Goal: Task Accomplishment & Management: Manage account settings

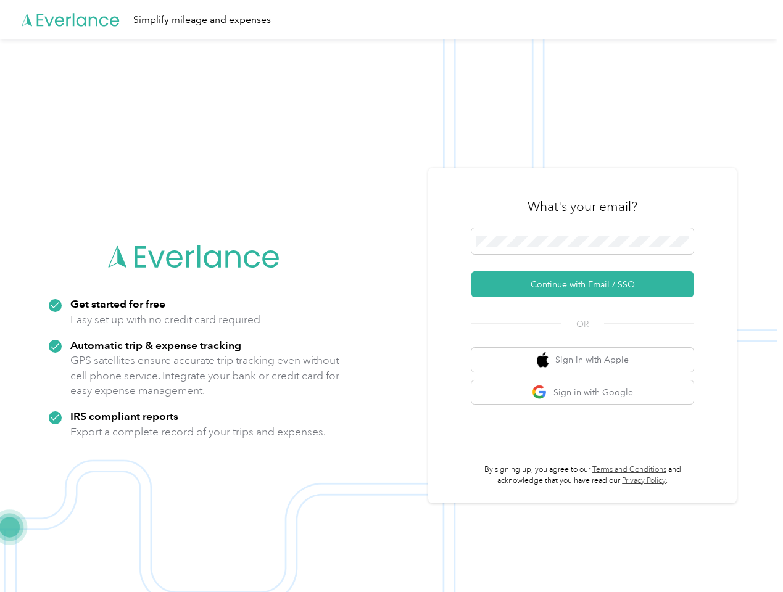
click at [391, 296] on img at bounding box center [388, 335] width 777 height 592
click at [391, 20] on div "Simplify mileage and expenses" at bounding box center [388, 19] width 777 height 39
click at [587, 284] on button "Continue with Email / SSO" at bounding box center [582, 284] width 222 height 26
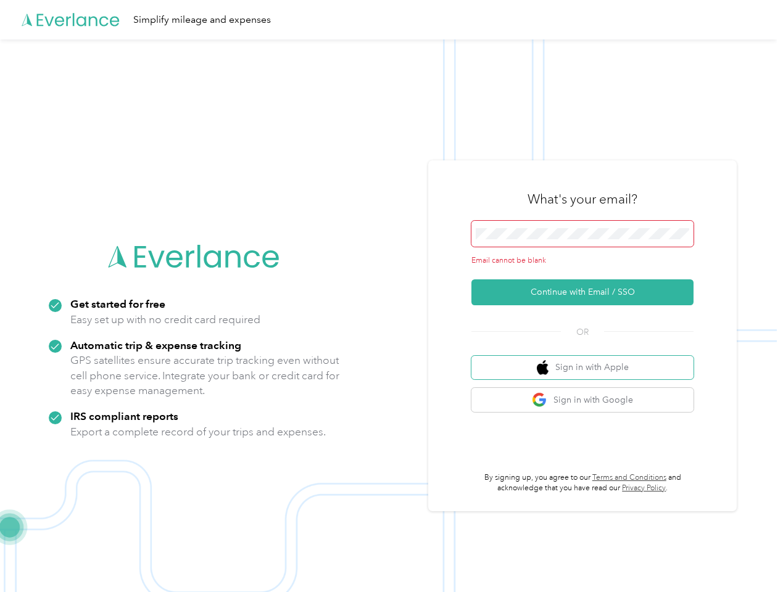
click at [587, 360] on button "Sign in with Apple" at bounding box center [582, 368] width 222 height 24
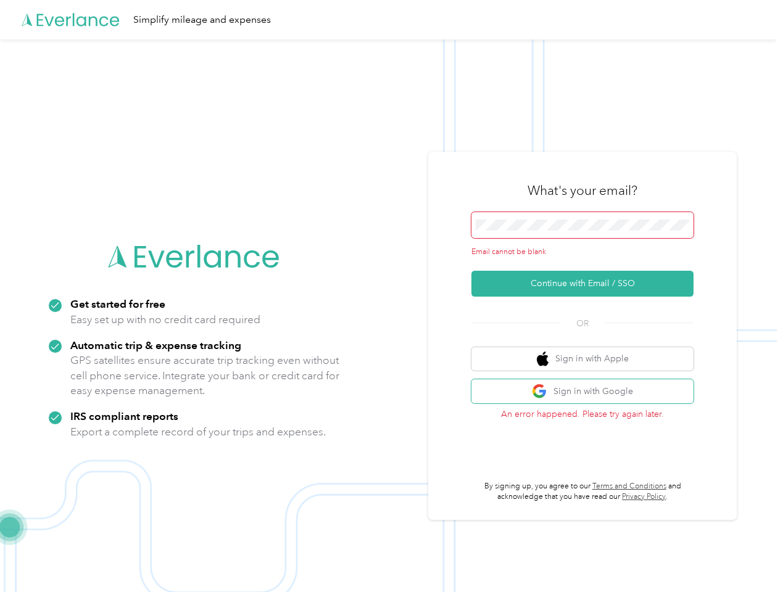
click at [587, 392] on button "Sign in with Google" at bounding box center [582, 391] width 222 height 24
